Goal: Transaction & Acquisition: Book appointment/travel/reservation

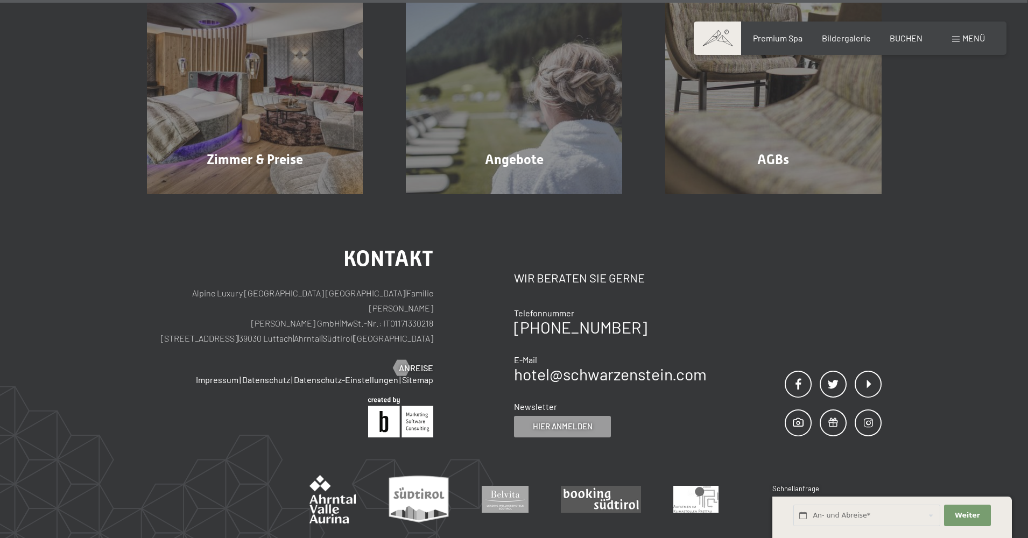
scroll to position [3643, 0]
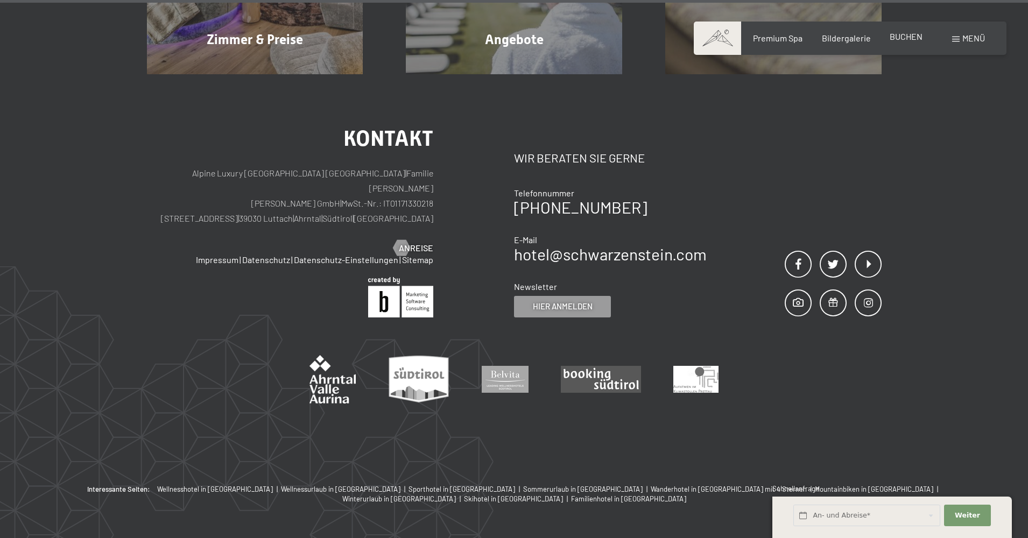
click at [907, 34] on span "BUCHEN" at bounding box center [906, 36] width 33 height 10
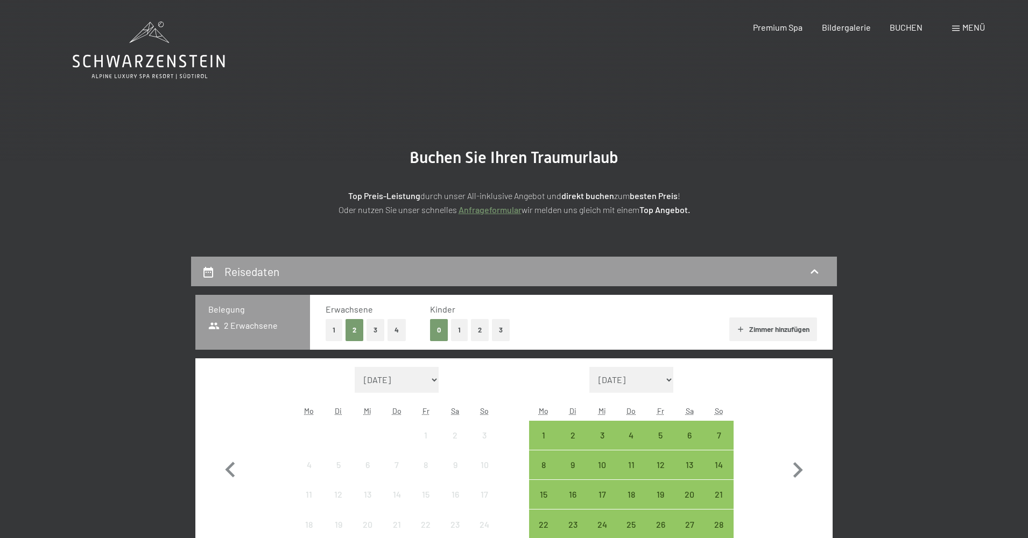
click at [333, 330] on button "1" at bounding box center [334, 330] width 17 height 22
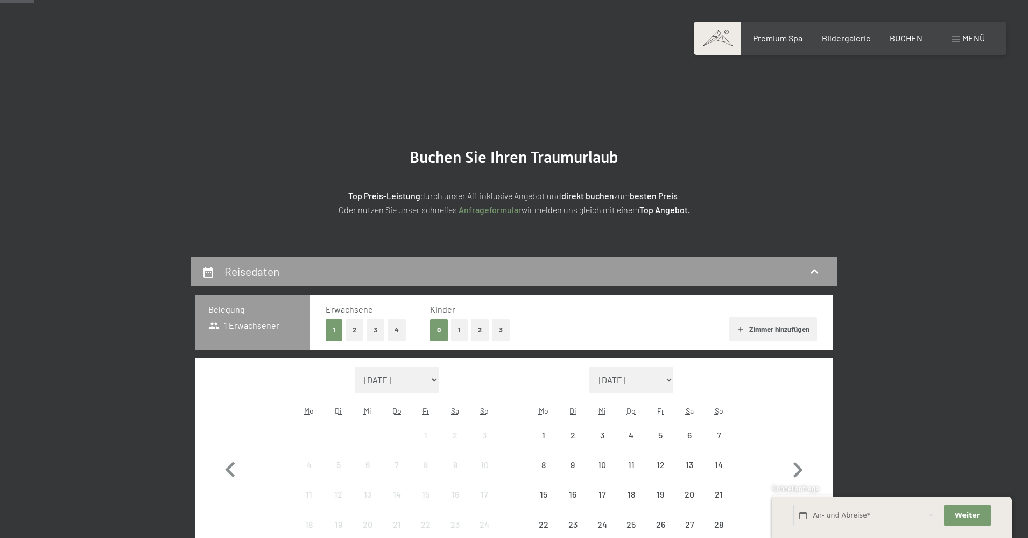
scroll to position [377, 0]
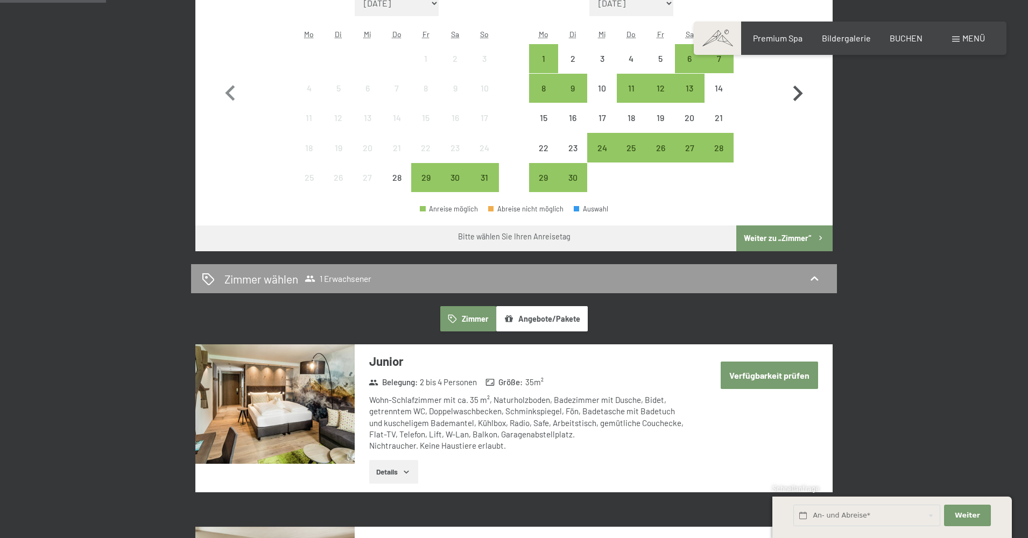
click at [798, 92] on icon "button" at bounding box center [798, 94] width 10 height 16
select select "2025-09-01"
select select "2025-10-01"
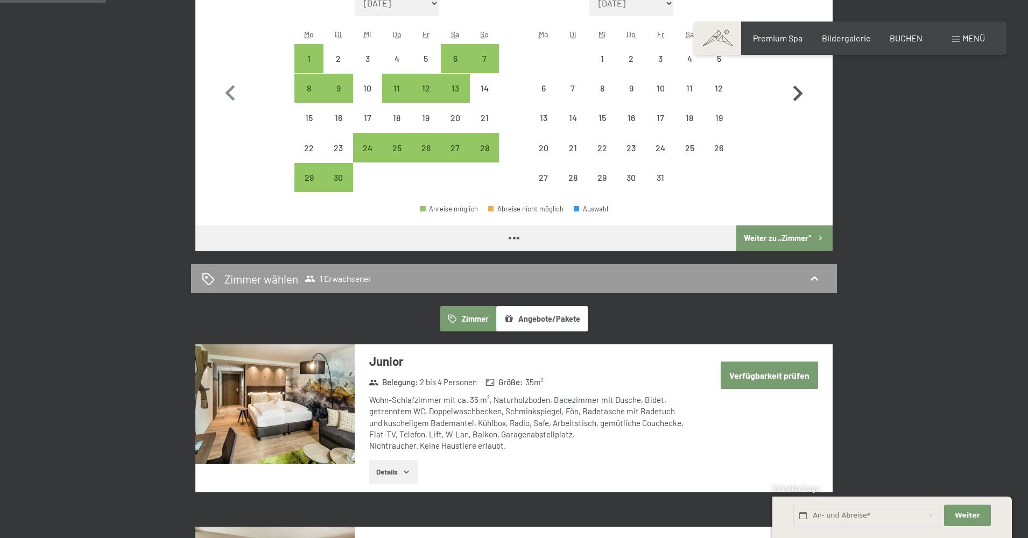
select select "2025-09-01"
select select "2025-10-01"
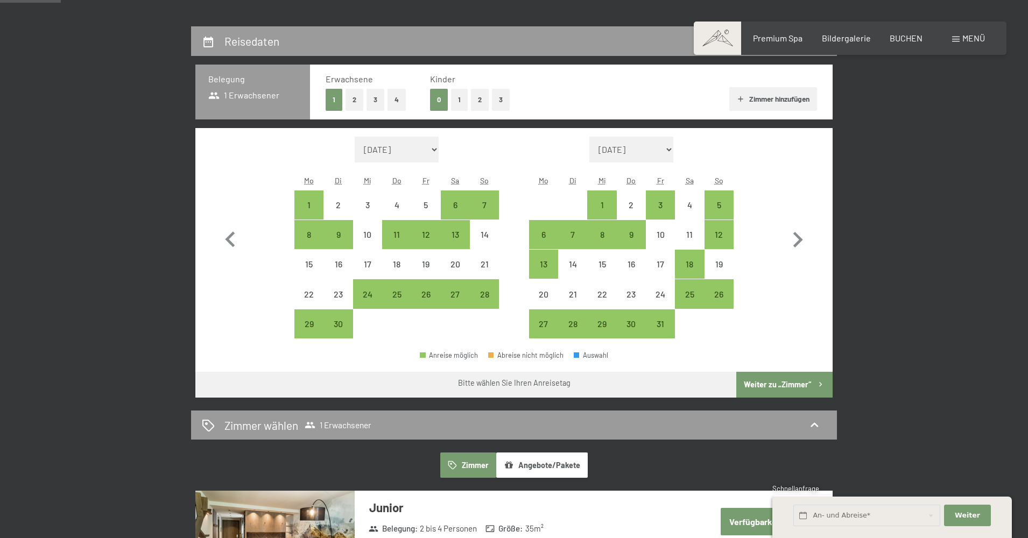
scroll to position [215, 0]
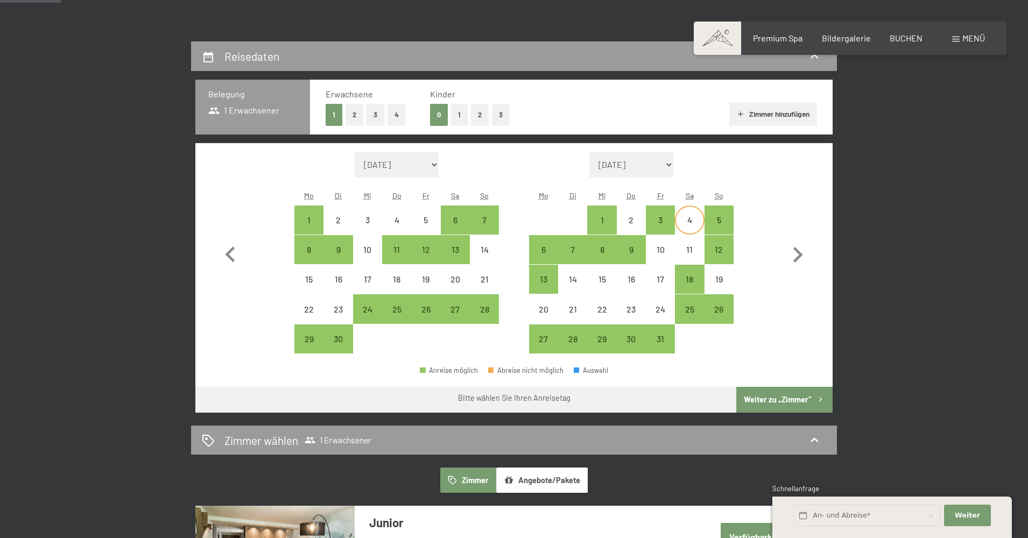
click at [702, 218] on div "4" at bounding box center [689, 229] width 27 height 27
select select "2025-09-01"
select select "2025-10-01"
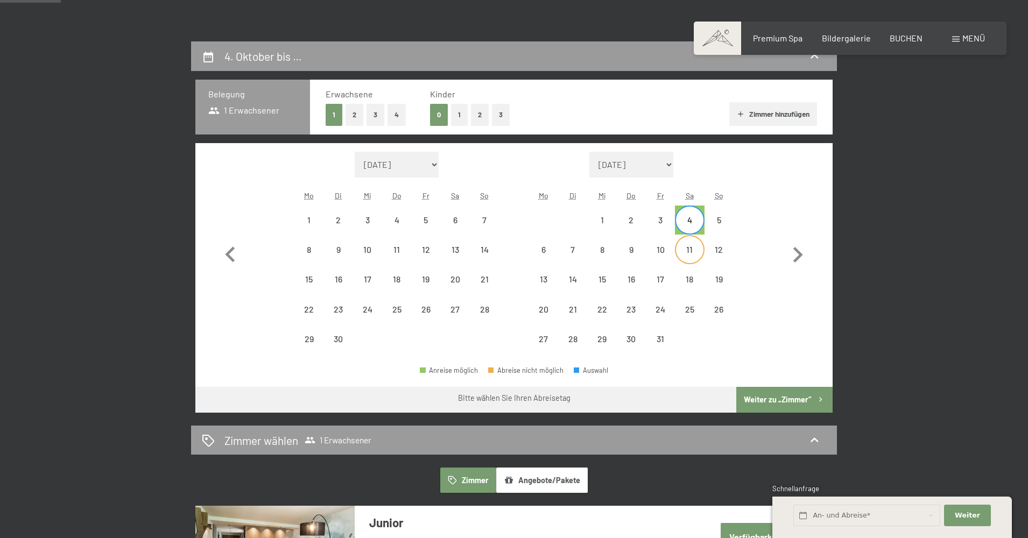
click at [696, 250] on div "11" at bounding box center [689, 258] width 27 height 27
select select "2025-09-01"
select select "2025-10-01"
